Goal: Information Seeking & Learning: Learn about a topic

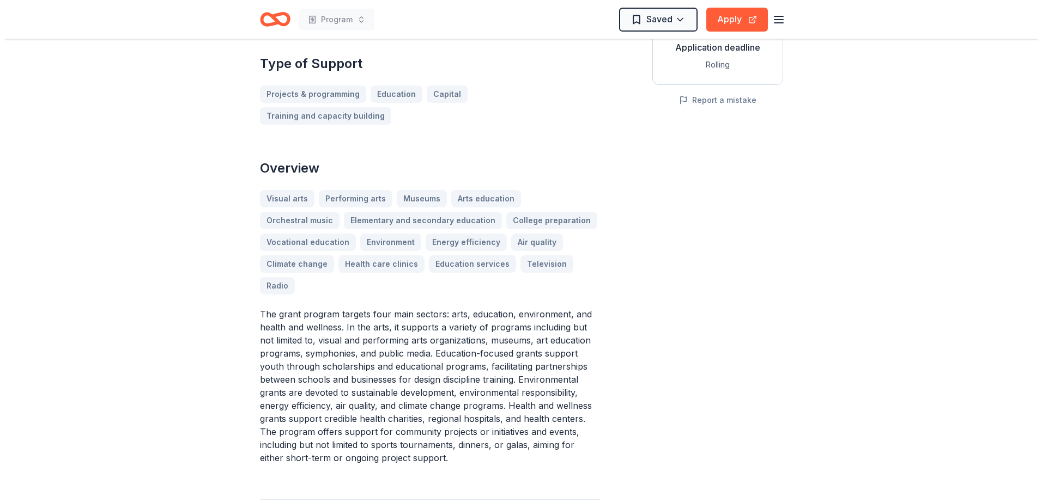
scroll to position [381, 0]
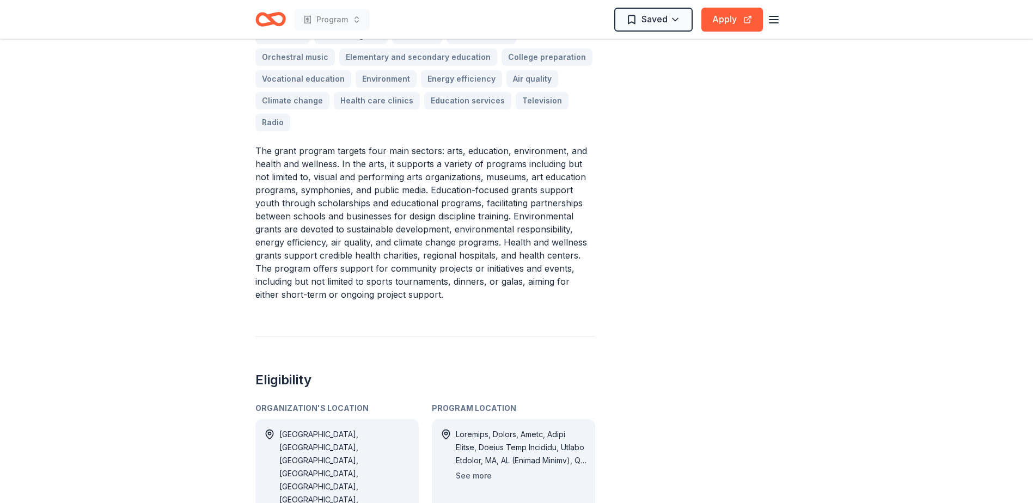
click at [472, 470] on button "See more" at bounding box center [474, 476] width 36 height 13
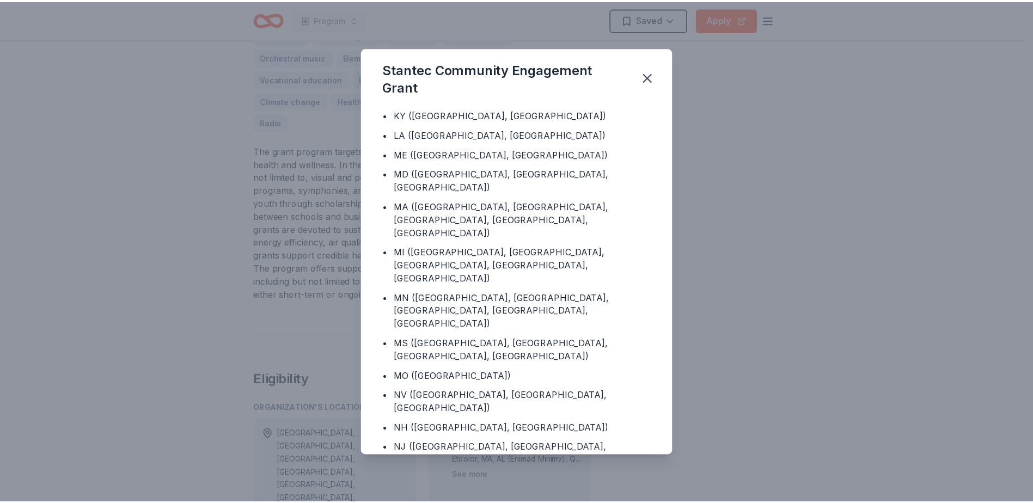
scroll to position [817, 0]
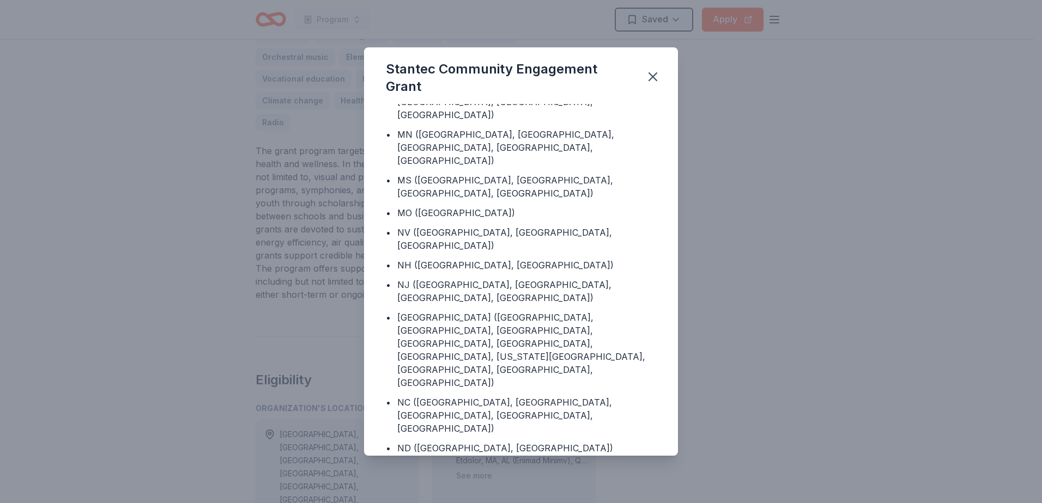
click at [732, 88] on div "Stantec Community Engagement Grant Program Location • [GEOGRAPHIC_DATA] • [GEOG…" at bounding box center [521, 251] width 1042 height 503
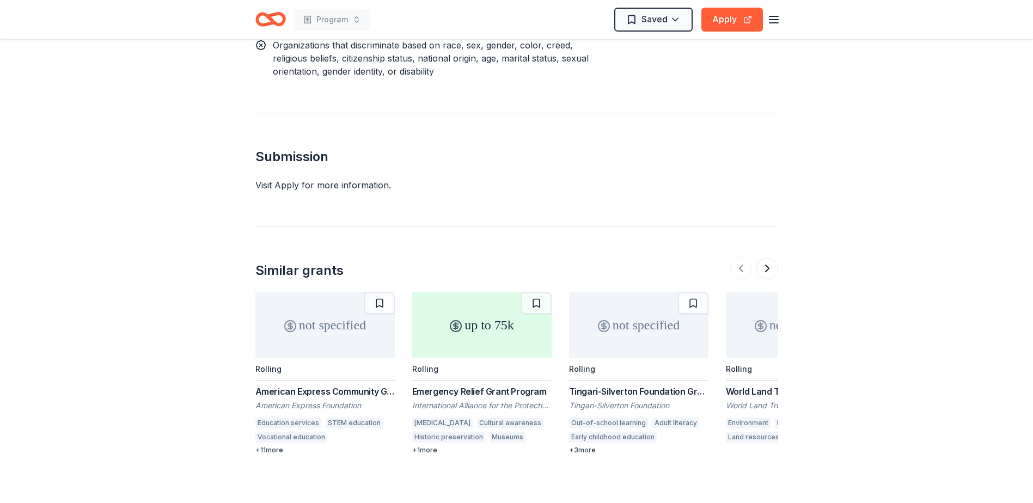
scroll to position [1381, 0]
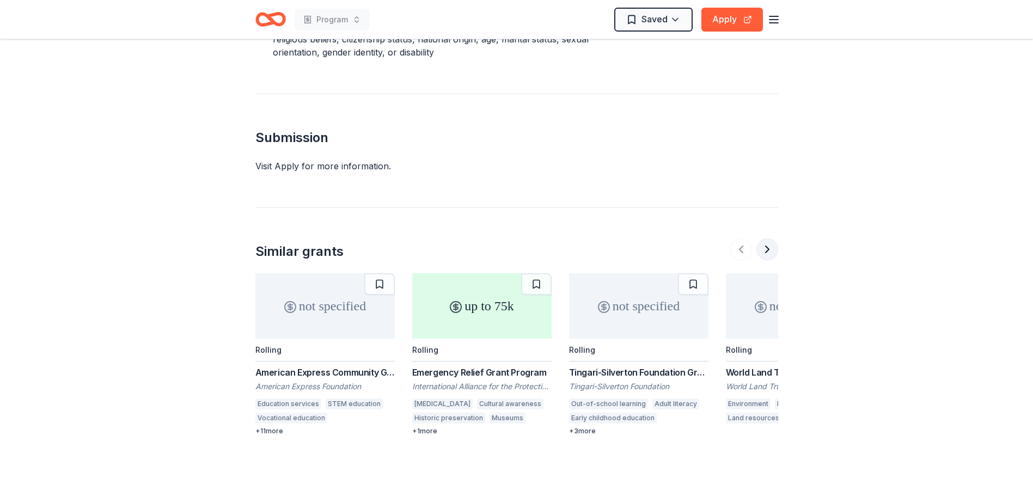
click at [768, 239] on button at bounding box center [768, 250] width 22 height 22
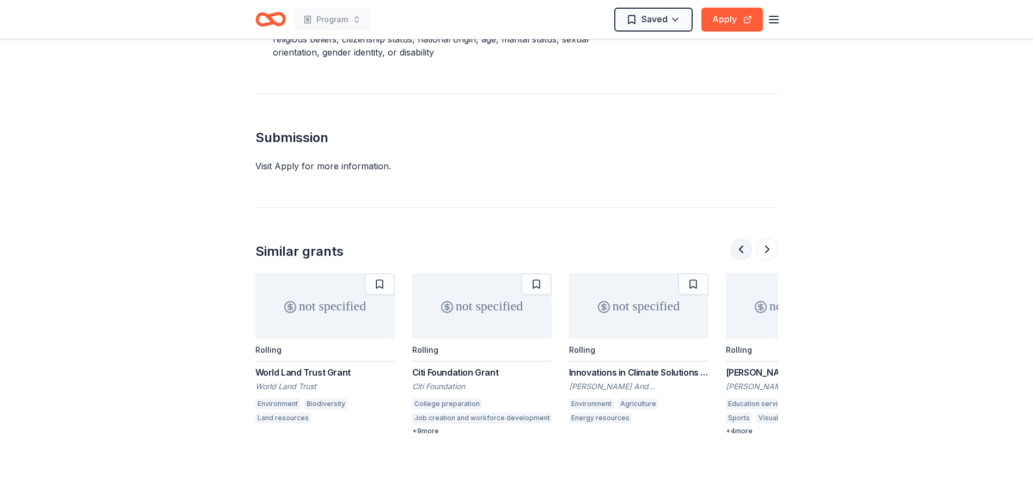
click at [736, 239] on button at bounding box center [742, 250] width 22 height 22
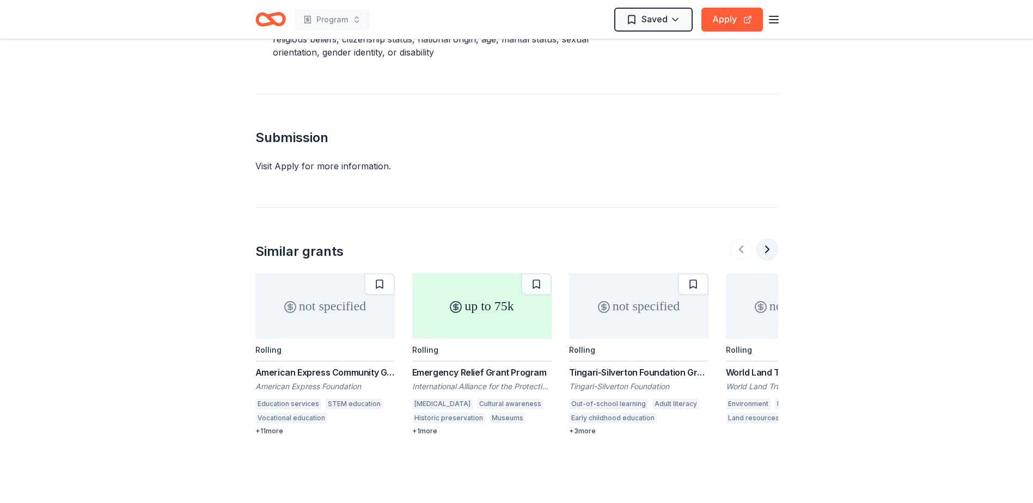
click at [777, 239] on button at bounding box center [768, 250] width 22 height 22
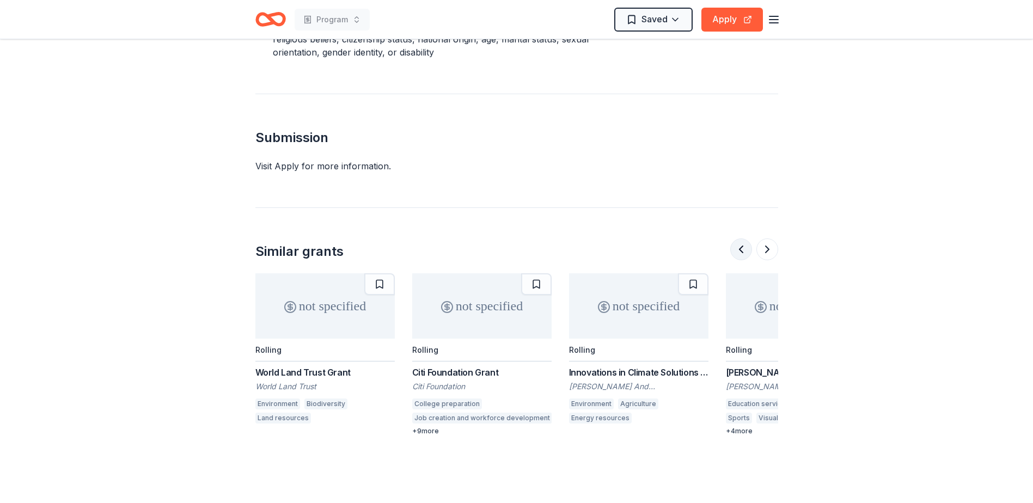
click at [740, 239] on button at bounding box center [742, 250] width 22 height 22
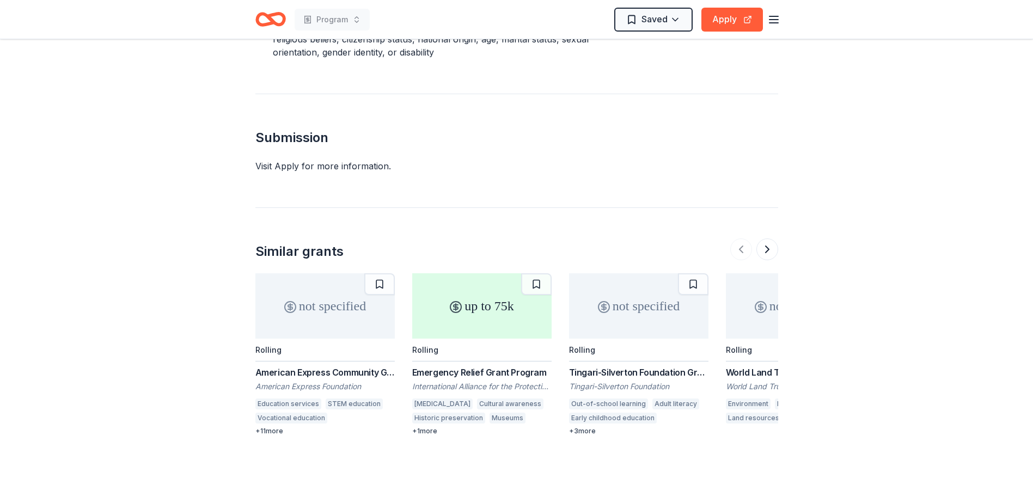
click at [480, 366] on div "Emergency Relief Grant Program" at bounding box center [481, 372] width 139 height 13
click at [771, 239] on button at bounding box center [768, 250] width 22 height 22
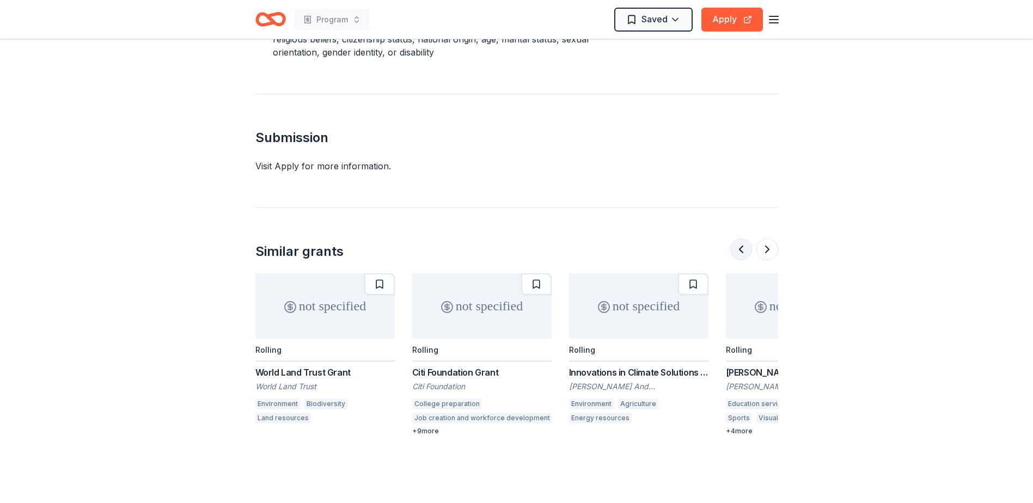
click at [740, 239] on button at bounding box center [742, 250] width 22 height 22
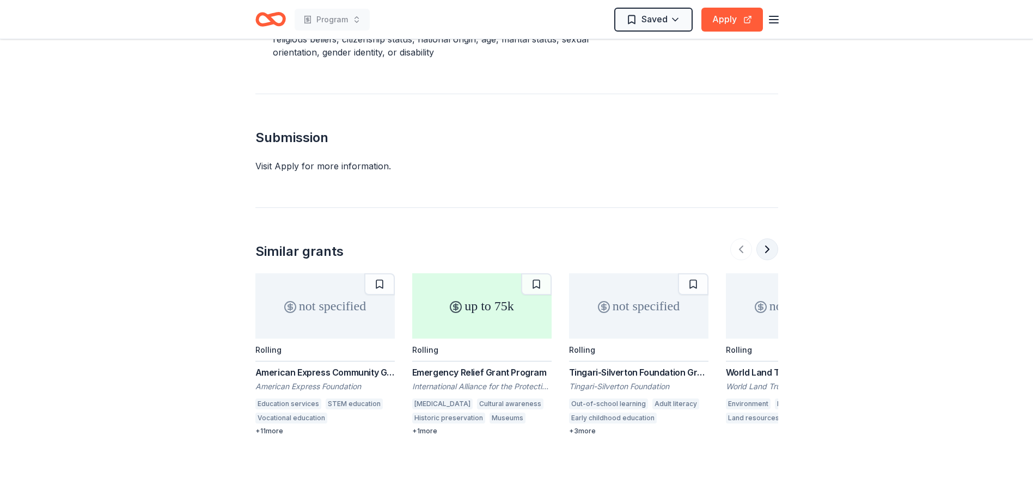
click at [765, 239] on button at bounding box center [768, 250] width 22 height 22
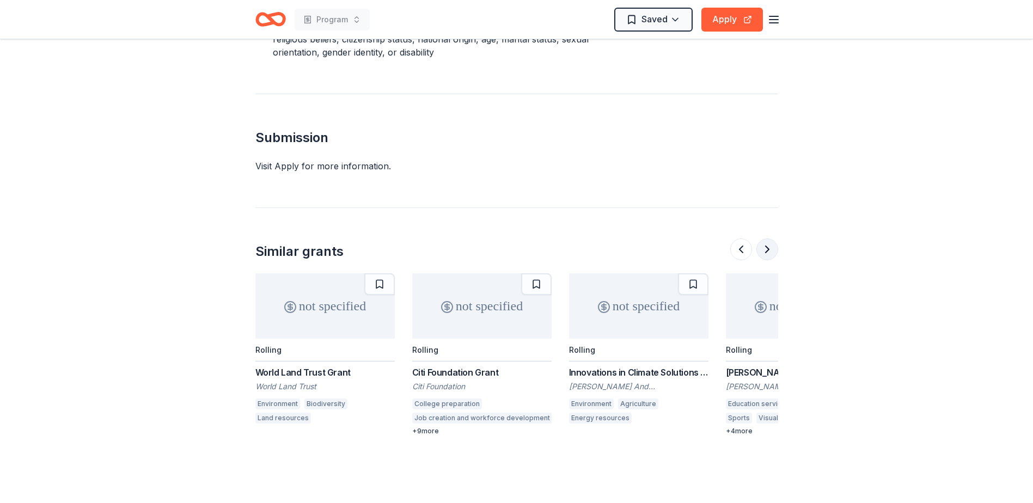
click at [765, 239] on button at bounding box center [768, 250] width 22 height 22
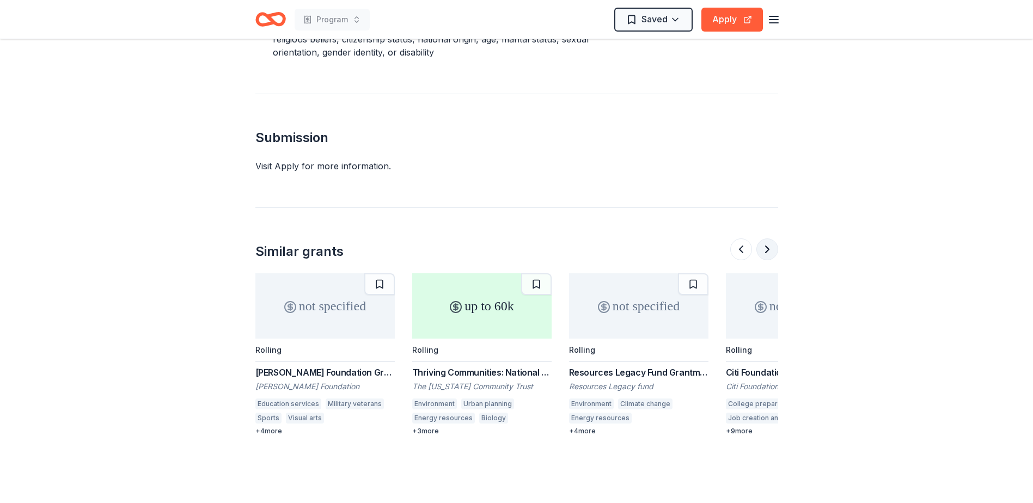
click at [765, 239] on button at bounding box center [768, 250] width 22 height 22
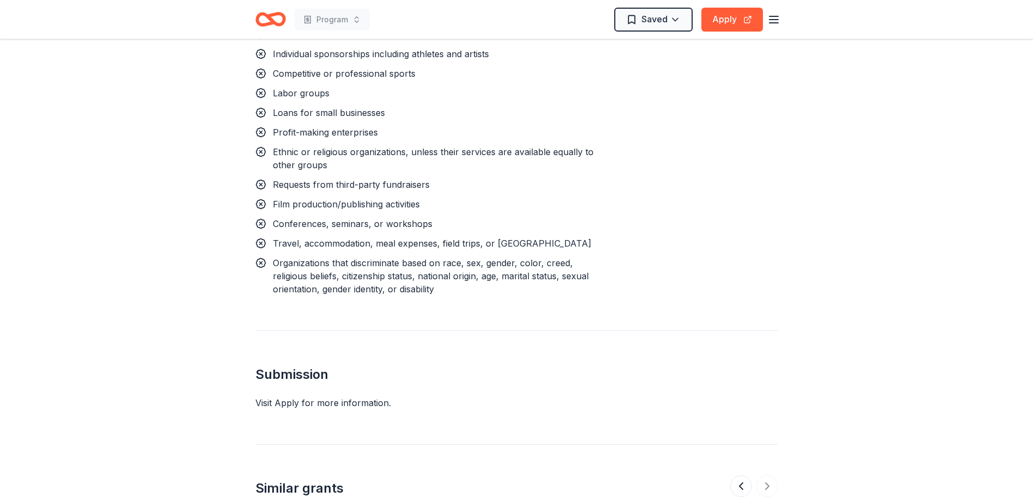
scroll to position [1307, 0]
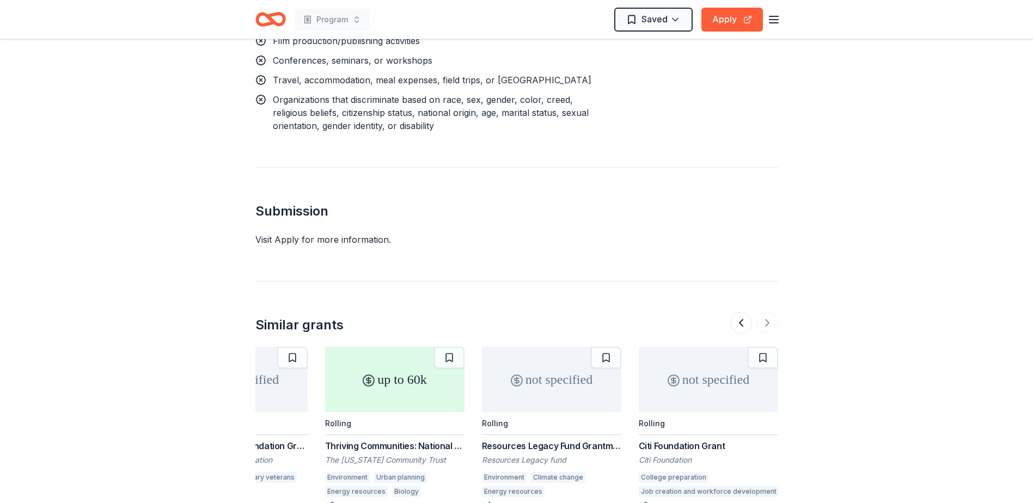
click at [329, 440] on div "Thriving Communities: National and International Environmental Grantmaking" at bounding box center [394, 446] width 139 height 13
